Goal: Navigation & Orientation: Find specific page/section

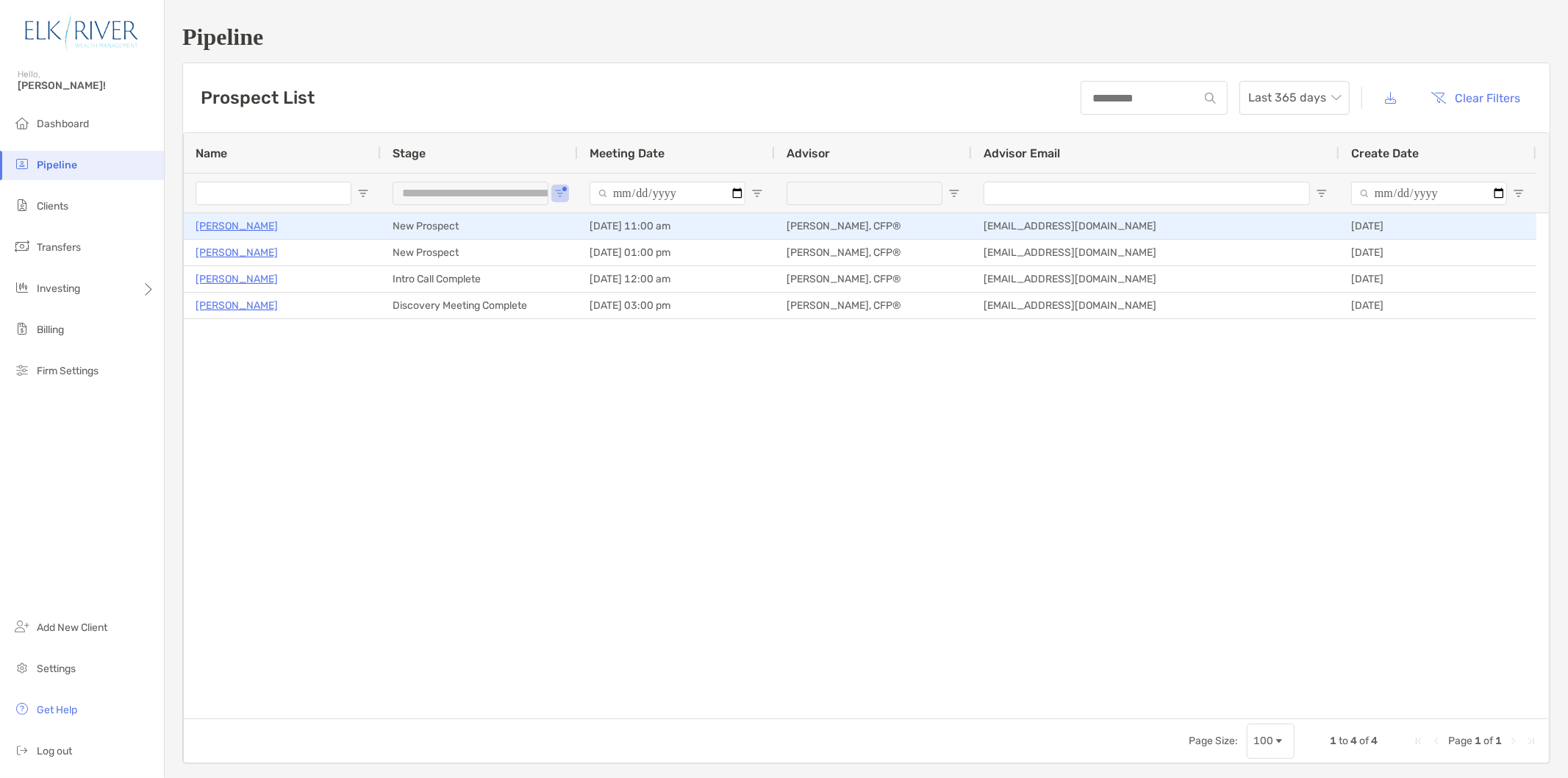
click at [224, 225] on p "[PERSON_NAME]" at bounding box center [237, 226] width 83 height 18
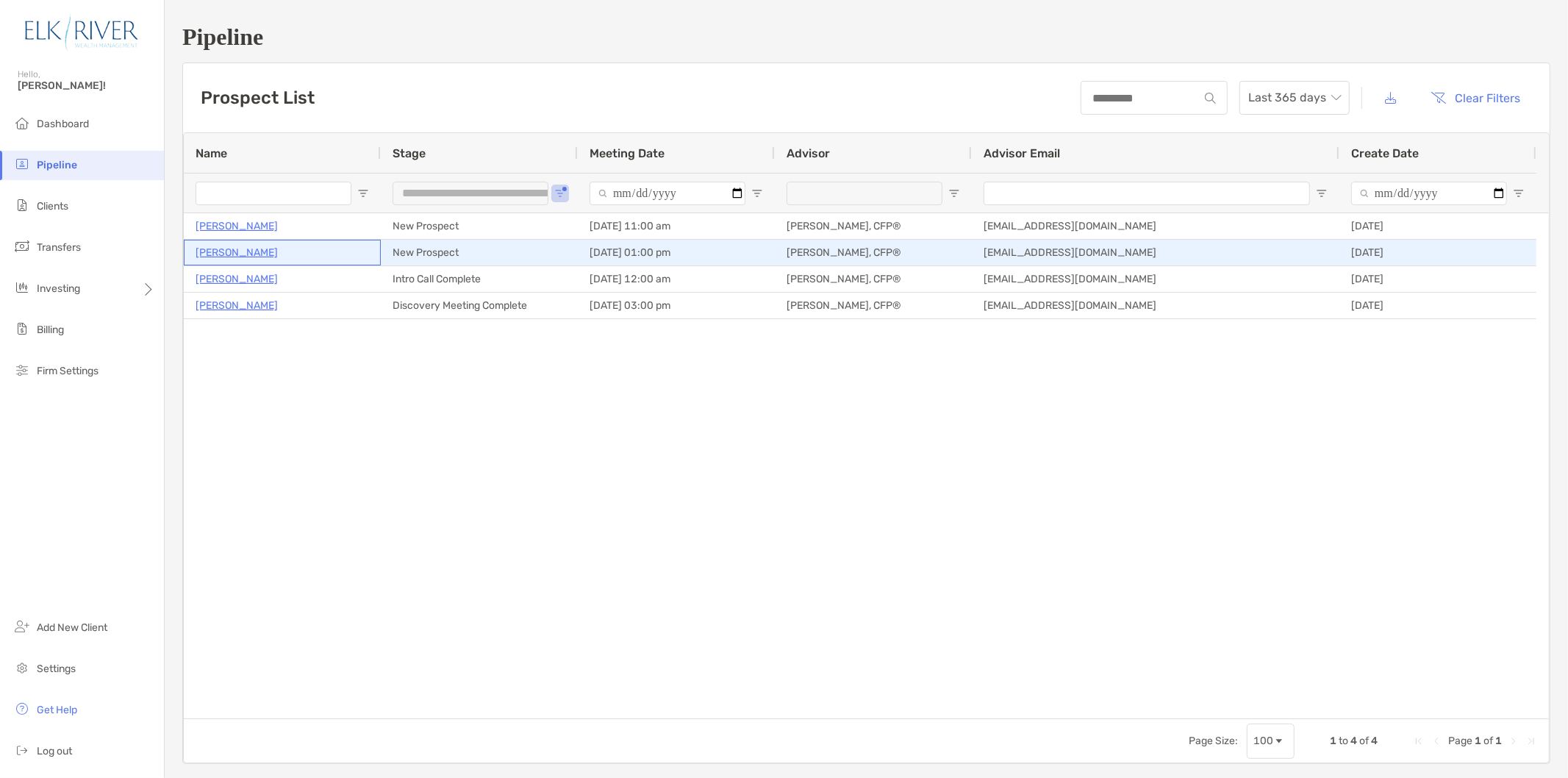
click at [213, 254] on p "[PERSON_NAME]" at bounding box center [237, 252] width 83 height 18
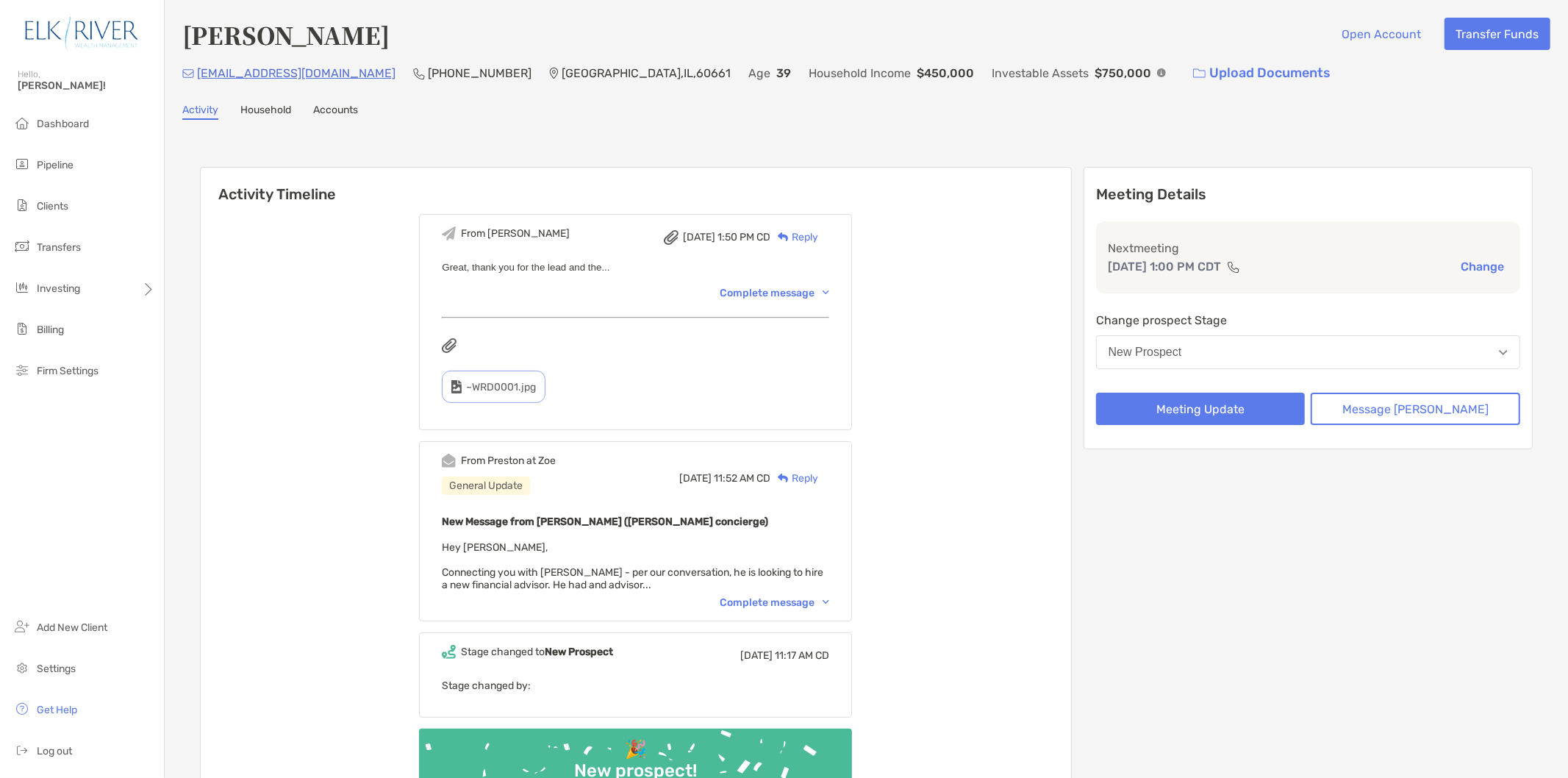
click at [794, 588] on div "From [PERSON_NAME] at [PERSON_NAME] General Update [DATE] 11:52 AM CD Reply New…" at bounding box center [635, 531] width 433 height 180
click at [795, 602] on div "Complete message" at bounding box center [774, 602] width 109 height 13
